Goal: Ask a question

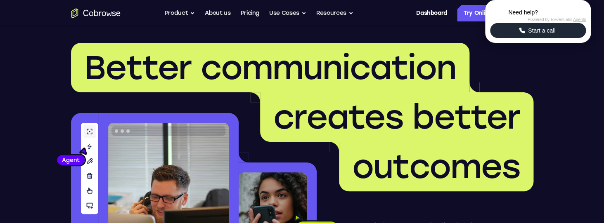
click at [528, 35] on span "Start a call" at bounding box center [542, 30] width 32 height 8
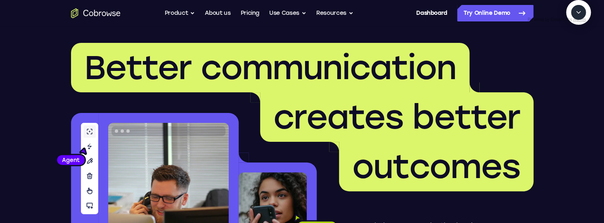
click at [573, 58] on textarea "Text message input" at bounding box center [583, 50] width 21 height 15
type textarea "add a team member"
click at [573, 58] on textarea "Text message input" at bounding box center [583, 50] width 21 height 15
type textarea "Sure"
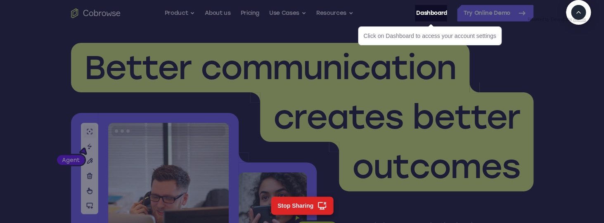
scroll to position [150, 0]
click at [430, 16] on link "Dashboard" at bounding box center [431, 13] width 31 height 17
